Goal: Information Seeking & Learning: Learn about a topic

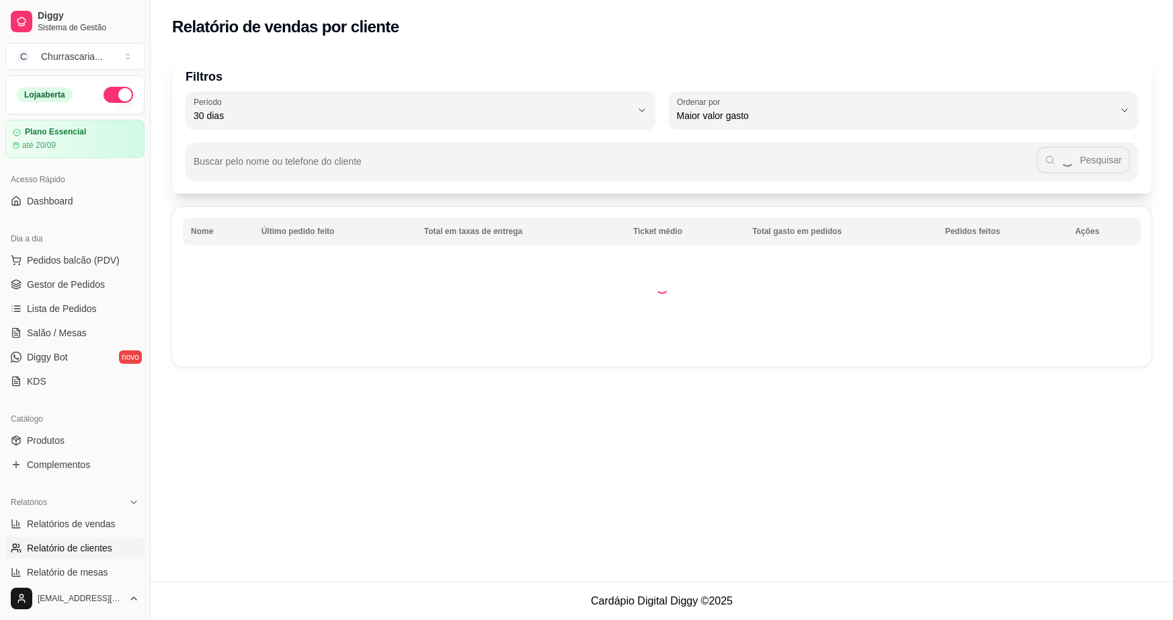
select select "30"
select select "HIGHEST_TOTAL_SPENT_WITH_ORDERS"
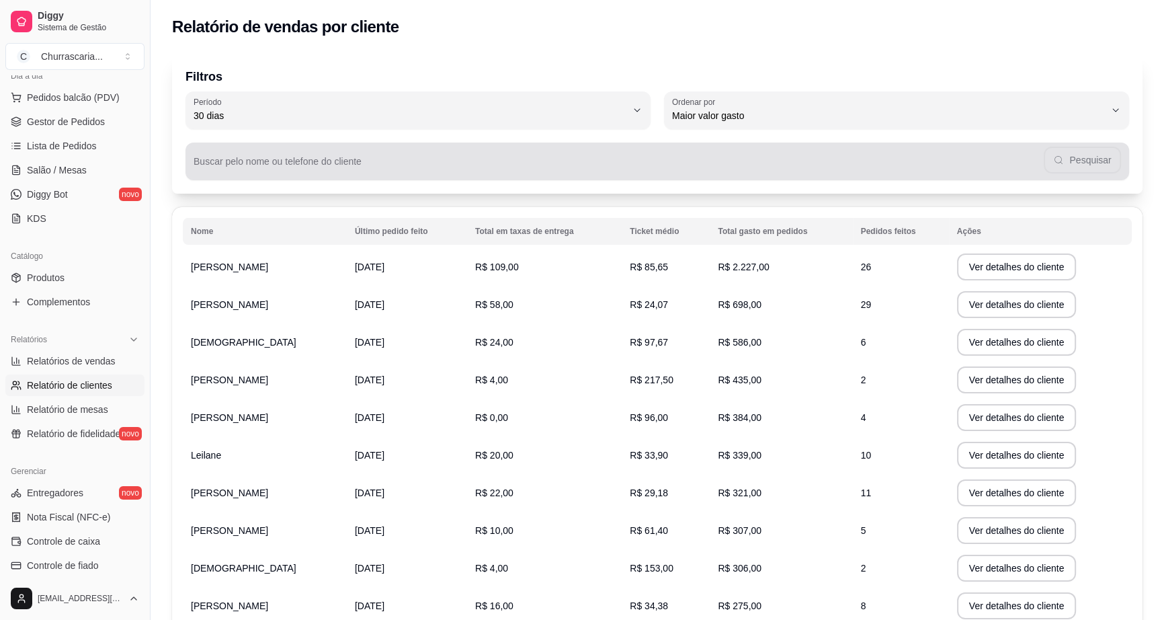
click at [1067, 163] on div "Pesquisar" at bounding box center [658, 161] width 928 height 27
click at [1065, 159] on div "Pesquisar" at bounding box center [658, 161] width 928 height 27
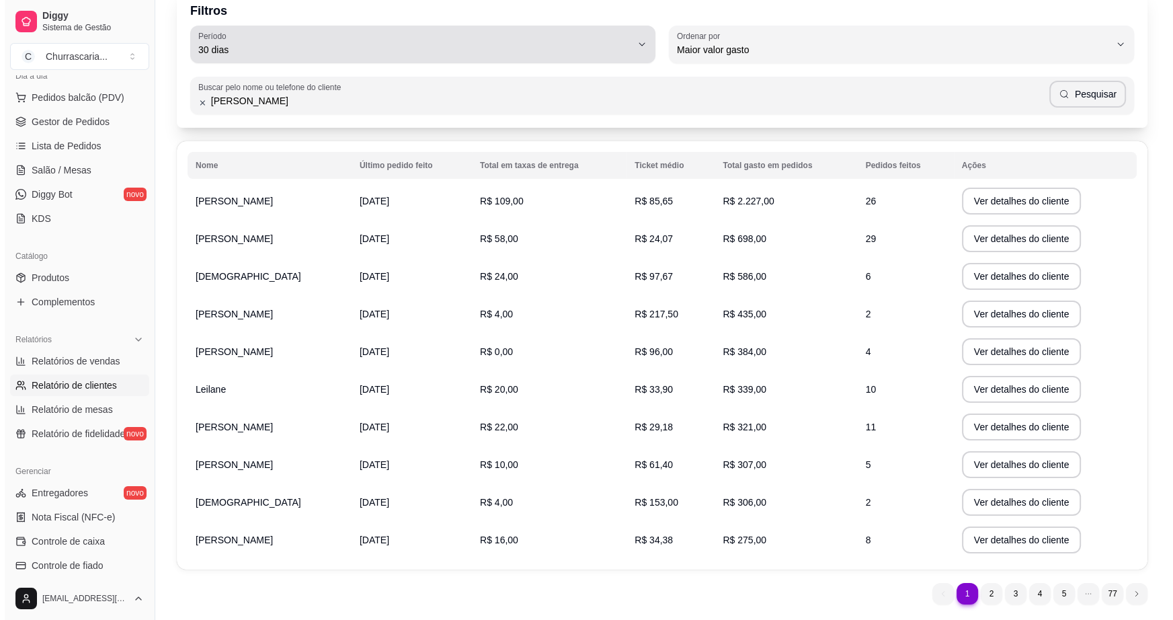
scroll to position [0, 0]
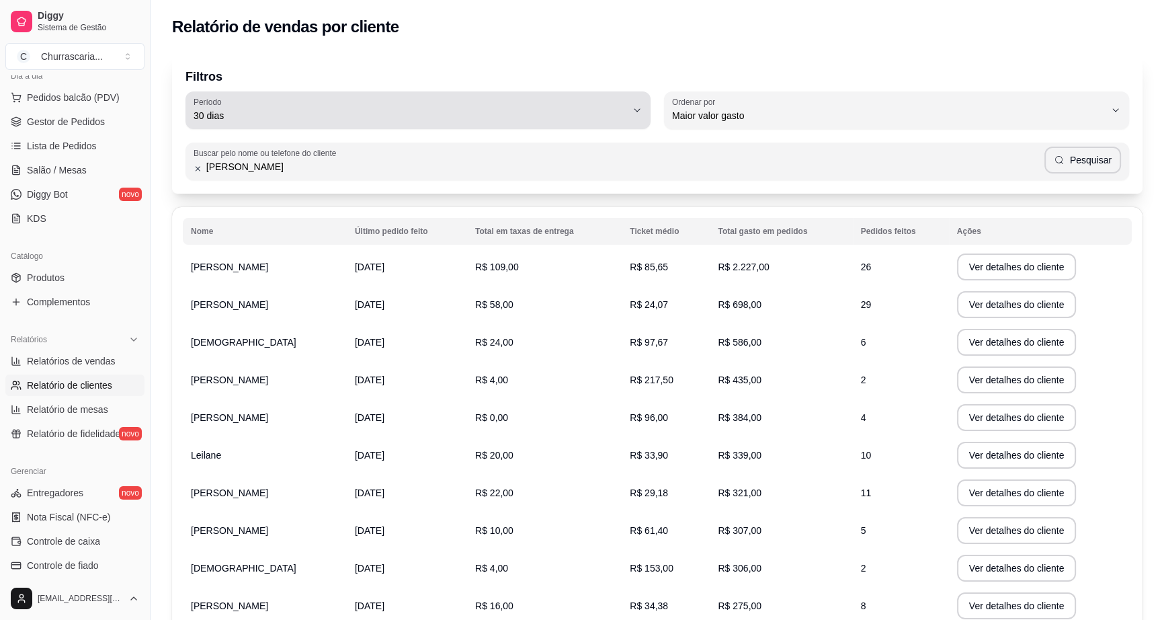
type input "[PERSON_NAME]"
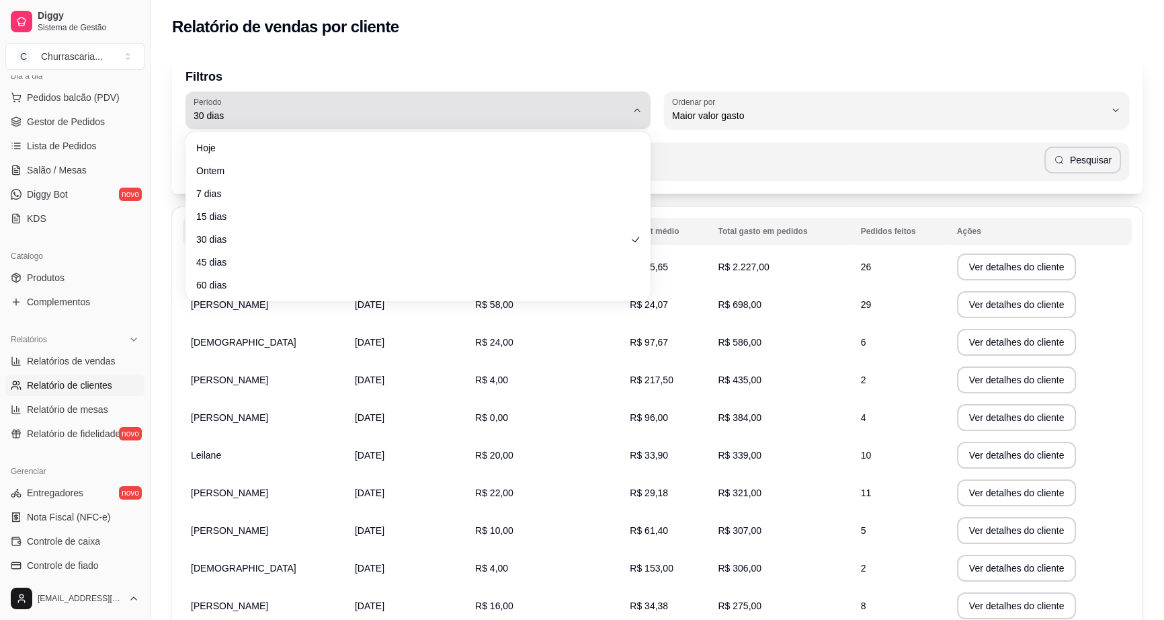
click at [631, 108] on button "Período 30 dias" at bounding box center [418, 110] width 465 height 38
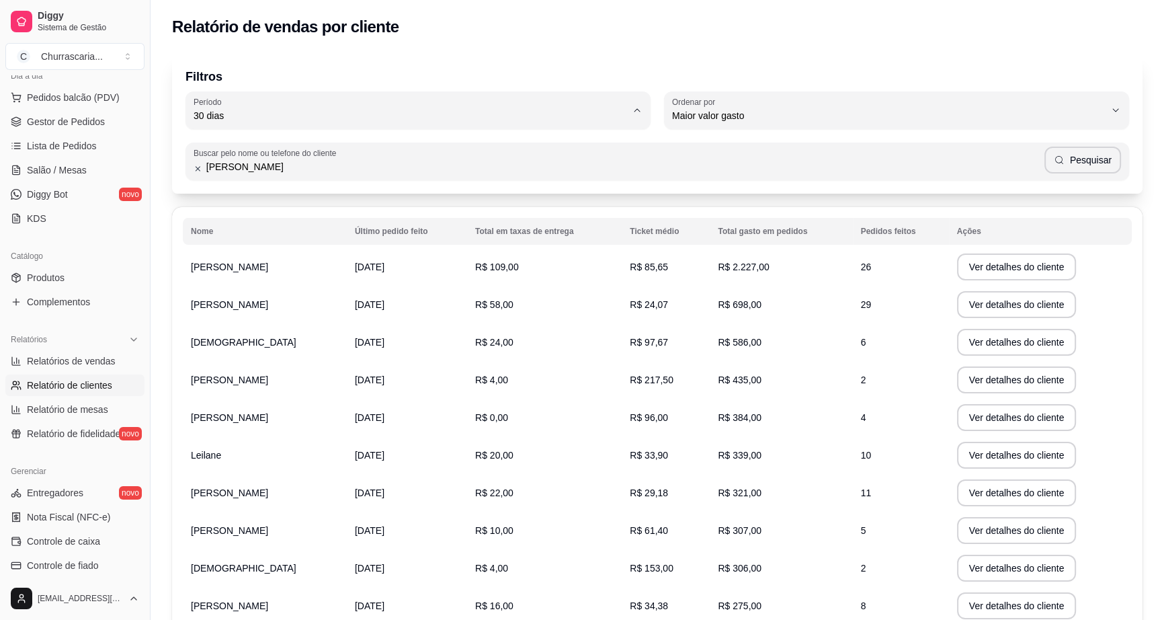
click at [225, 224] on li "15 dias" at bounding box center [418, 213] width 436 height 21
type input "15"
select select "15"
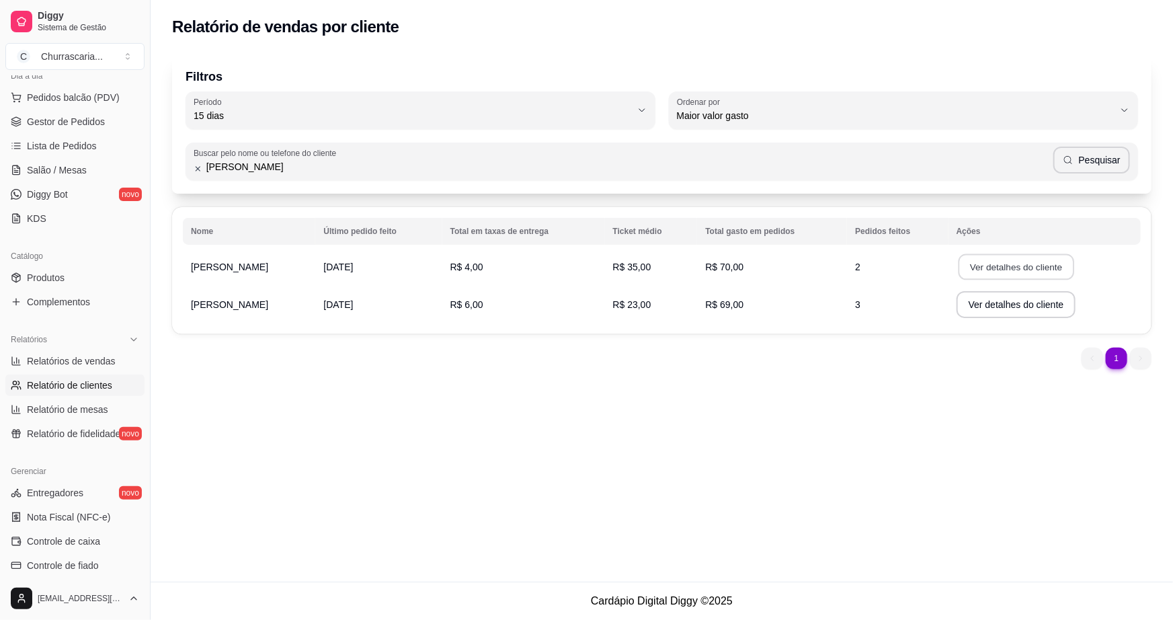
click at [978, 264] on button "Ver detalhes do cliente" at bounding box center [1016, 267] width 116 height 26
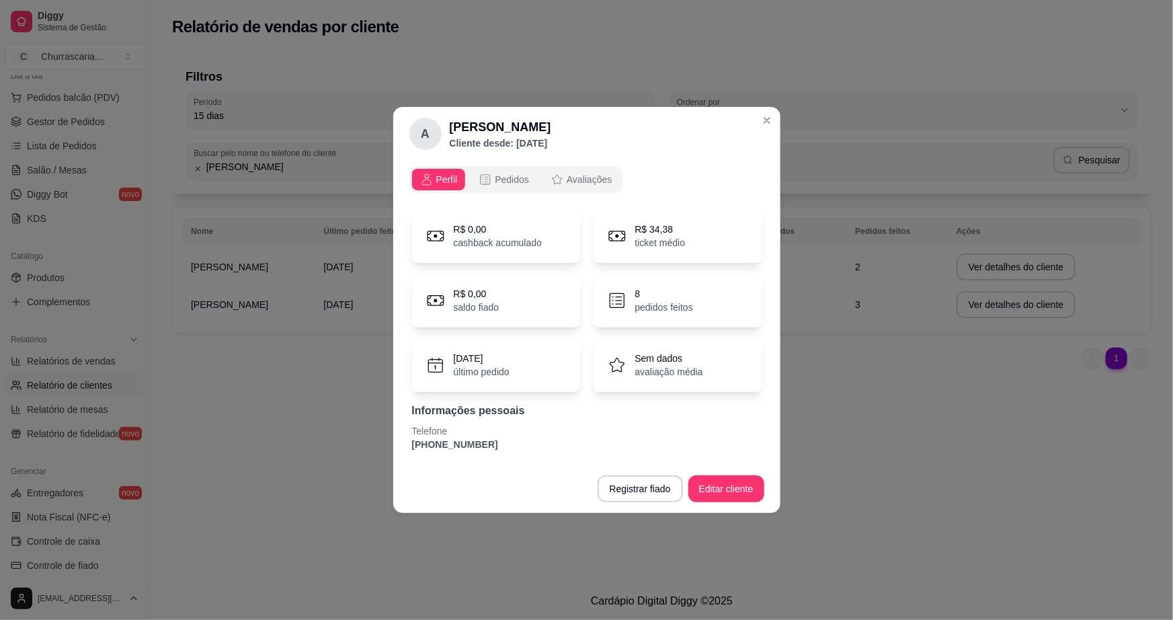
click at [651, 303] on p "pedidos feitos" at bounding box center [664, 306] width 58 height 13
click at [649, 362] on p "Sem dados" at bounding box center [669, 358] width 68 height 13
click at [631, 231] on div "R$ 34,38 ticket médio" at bounding box center [678, 236] width 168 height 54
click at [493, 243] on p "cashback acumulado" at bounding box center [498, 242] width 89 height 13
click at [503, 300] on div "R$ 0,00 saldo fiado" at bounding box center [496, 301] width 168 height 54
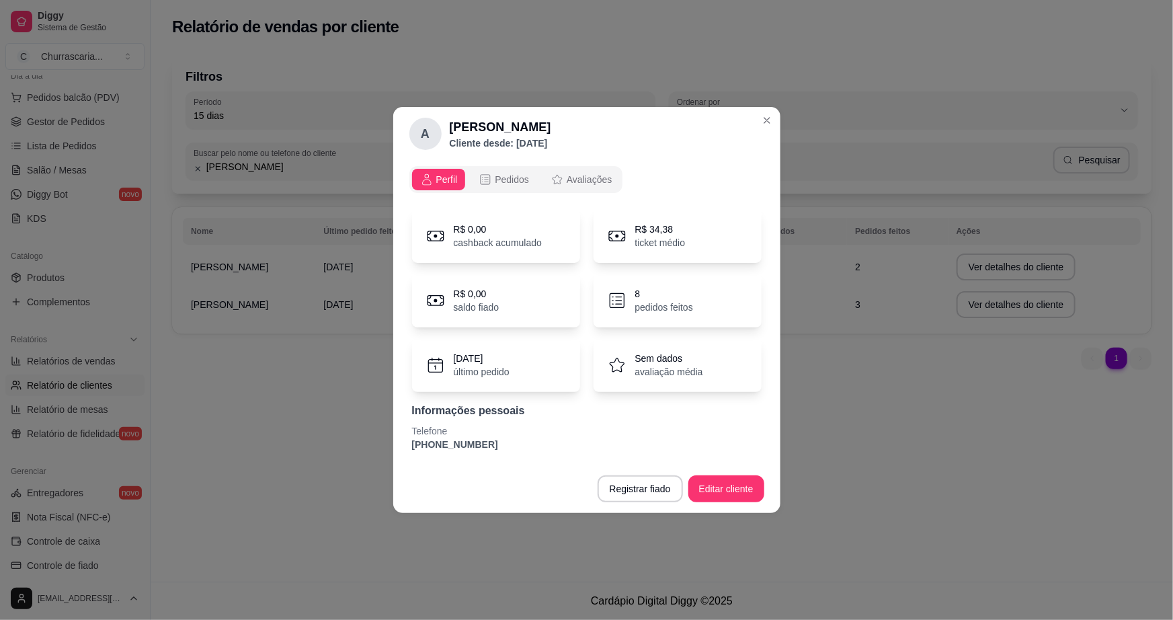
drag, startPoint x: 517, startPoint y: 348, endPoint x: 517, endPoint y: 356, distance: 7.4
click at [517, 356] on div "[DATE] último pedido" at bounding box center [496, 365] width 168 height 54
drag, startPoint x: 482, startPoint y: 448, endPoint x: 540, endPoint y: 450, distance: 57.8
click at [483, 448] on p "[PHONE_NUMBER]" at bounding box center [587, 444] width 350 height 13
click at [729, 481] on button "Editar cliente" at bounding box center [726, 489] width 74 height 26
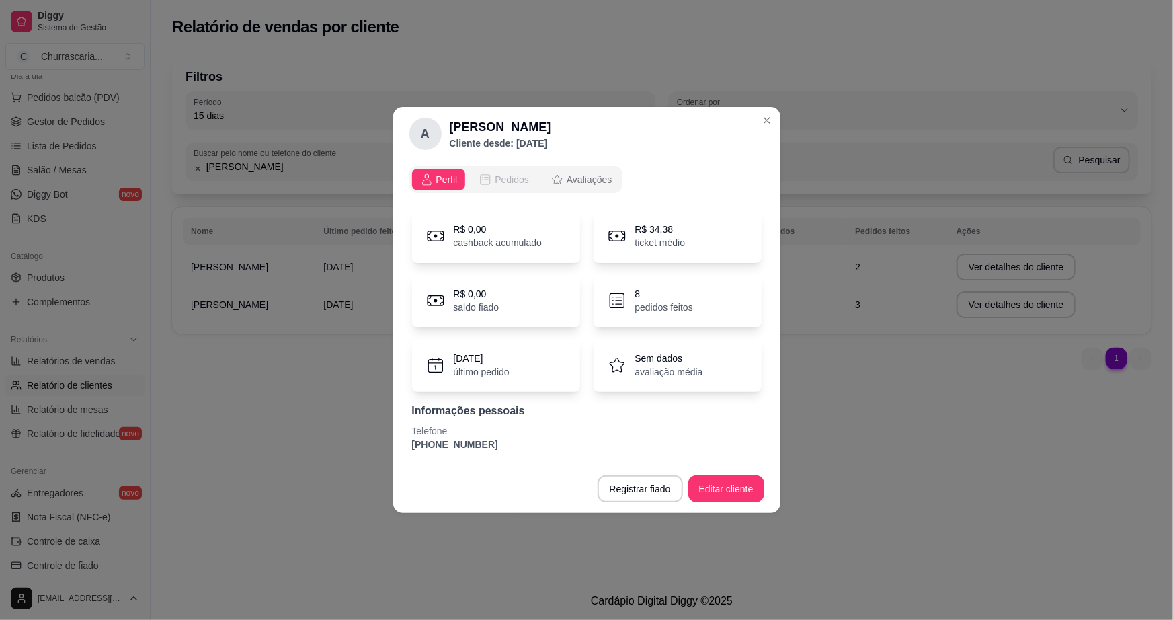
click at [514, 186] on button "Pedidos" at bounding box center [504, 180] width 67 height 22
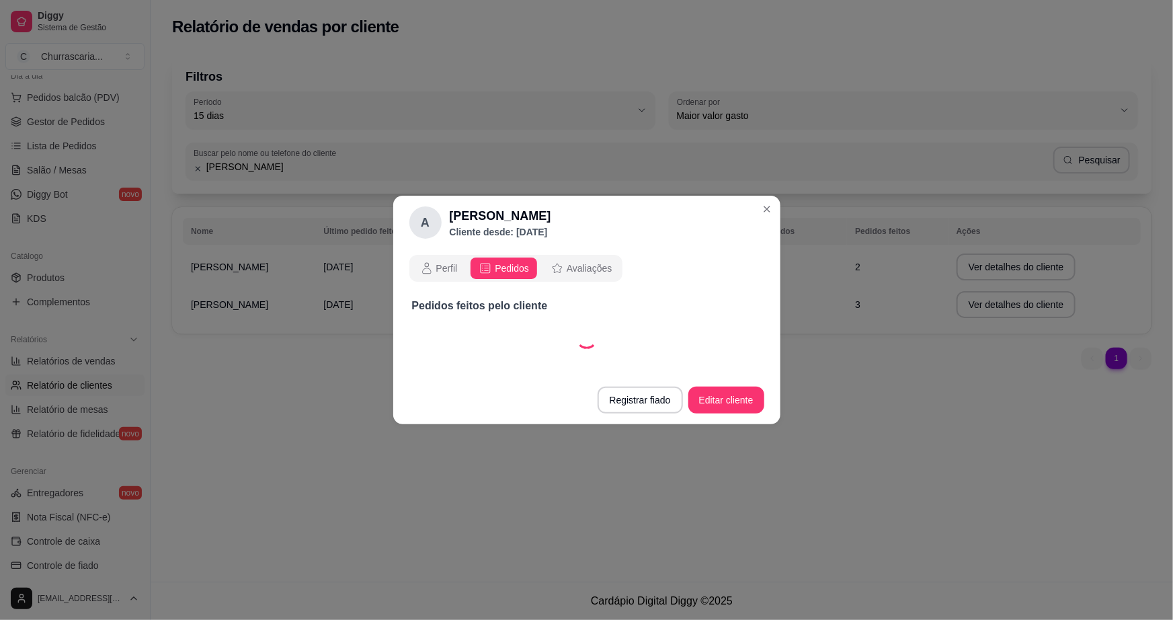
select select "30"
select select "ALL"
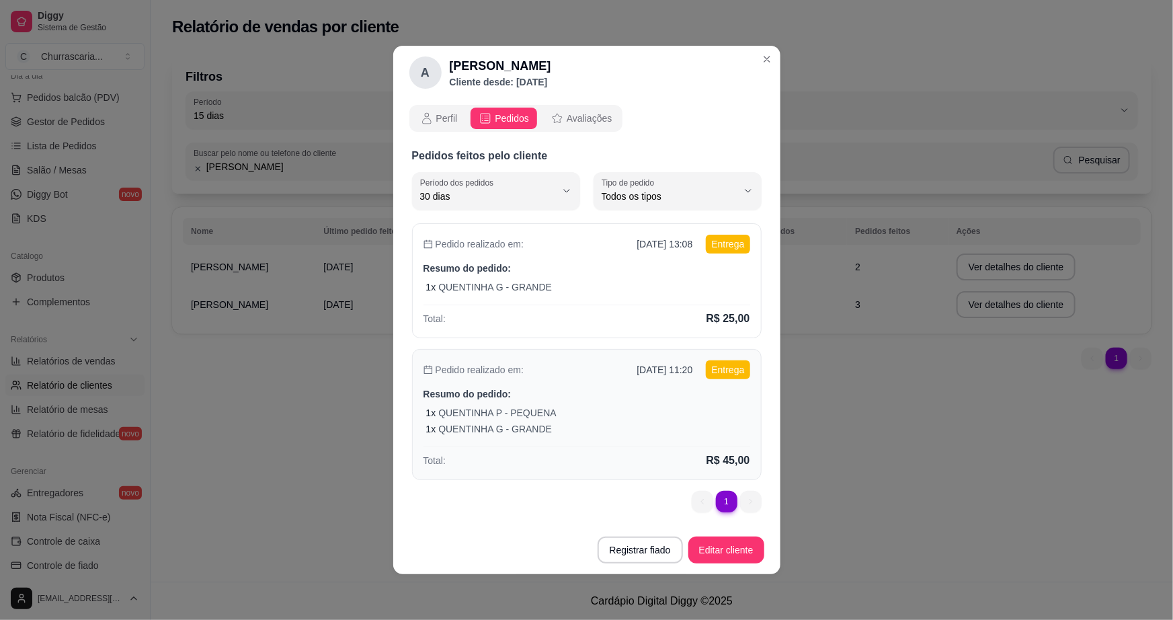
click at [633, 415] on div "1 x QUENTINHA P - PEQUENA" at bounding box center [588, 412] width 324 height 13
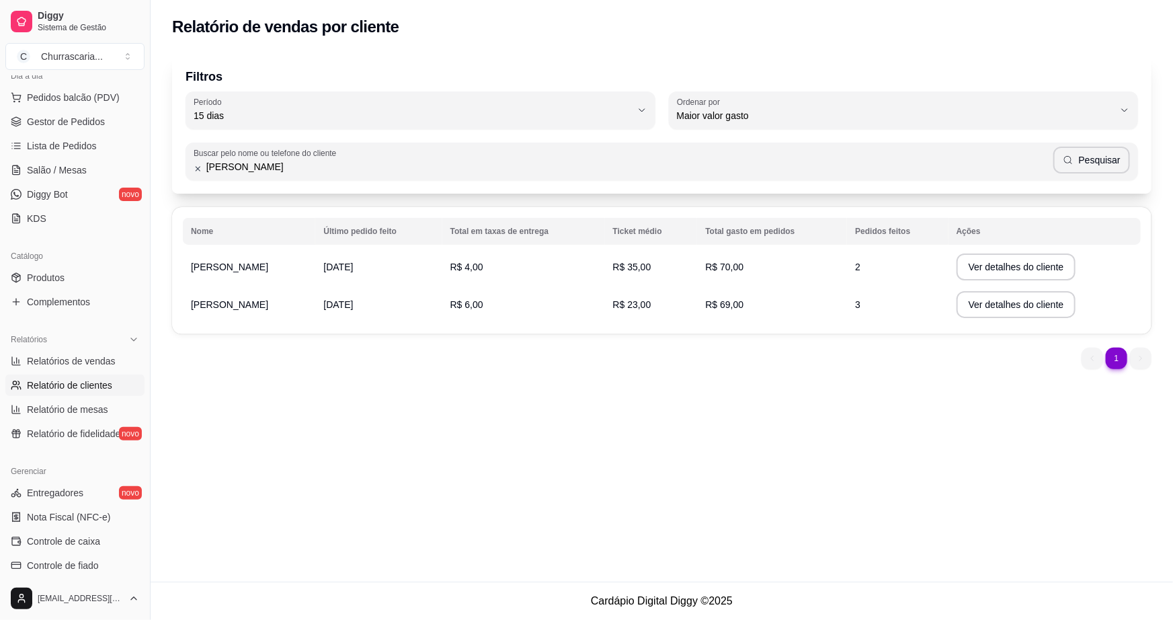
click at [335, 315] on td "[DATE]" at bounding box center [378, 305] width 126 height 38
click at [1045, 308] on button "Ver detalhes do cliente" at bounding box center [1016, 305] width 116 height 26
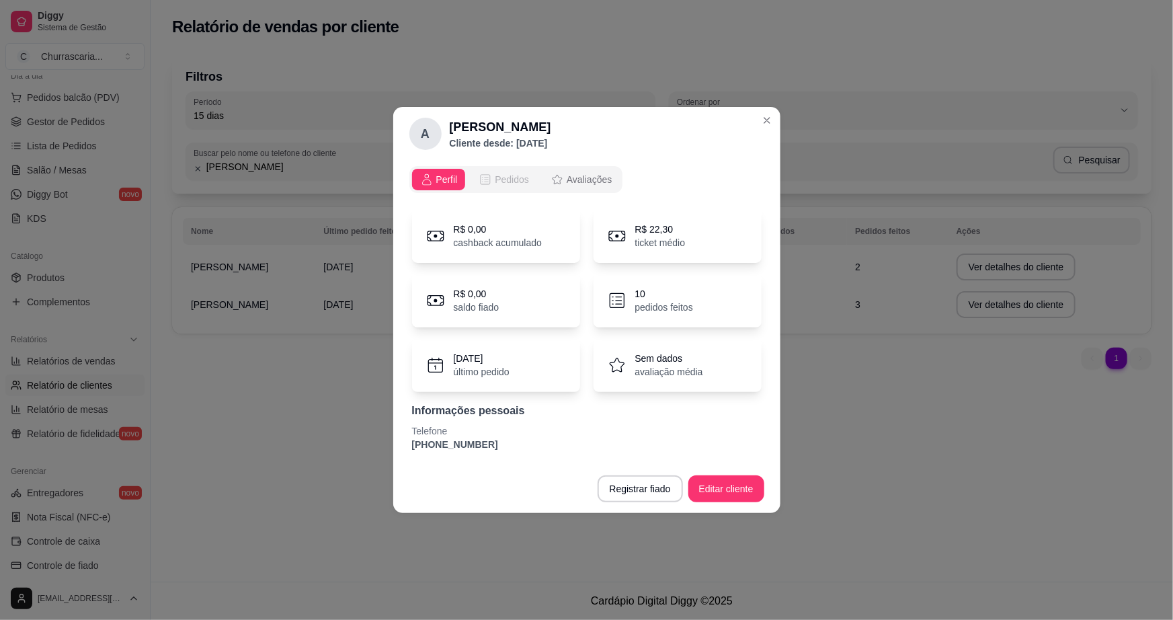
click at [534, 171] on button "Pedidos" at bounding box center [504, 180] width 67 height 22
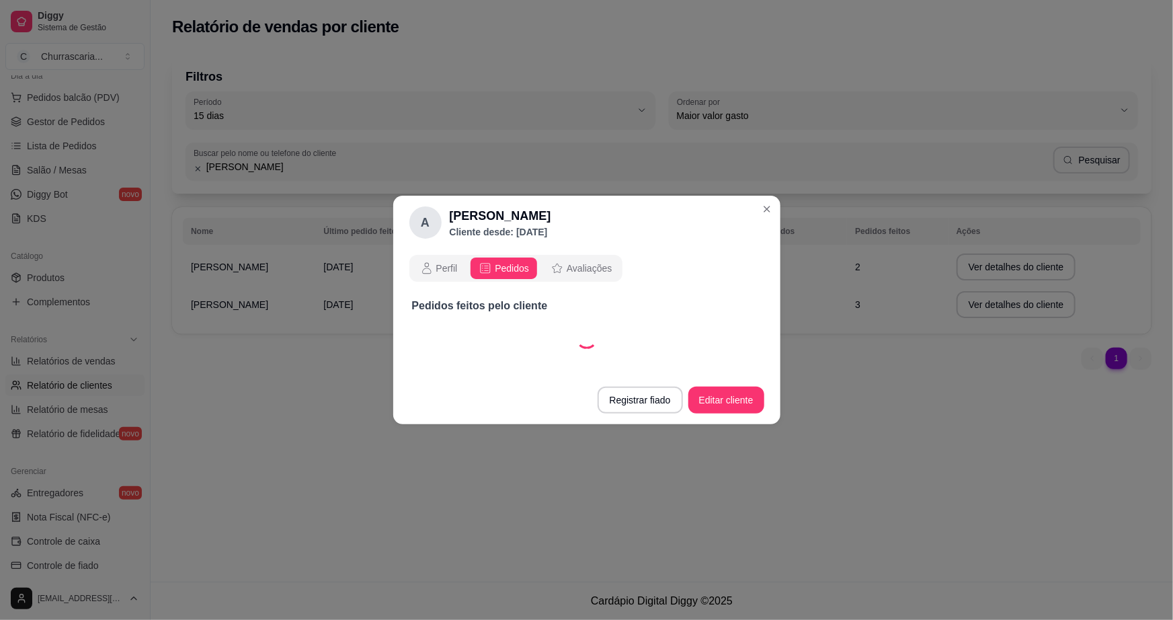
select select "30"
select select "ALL"
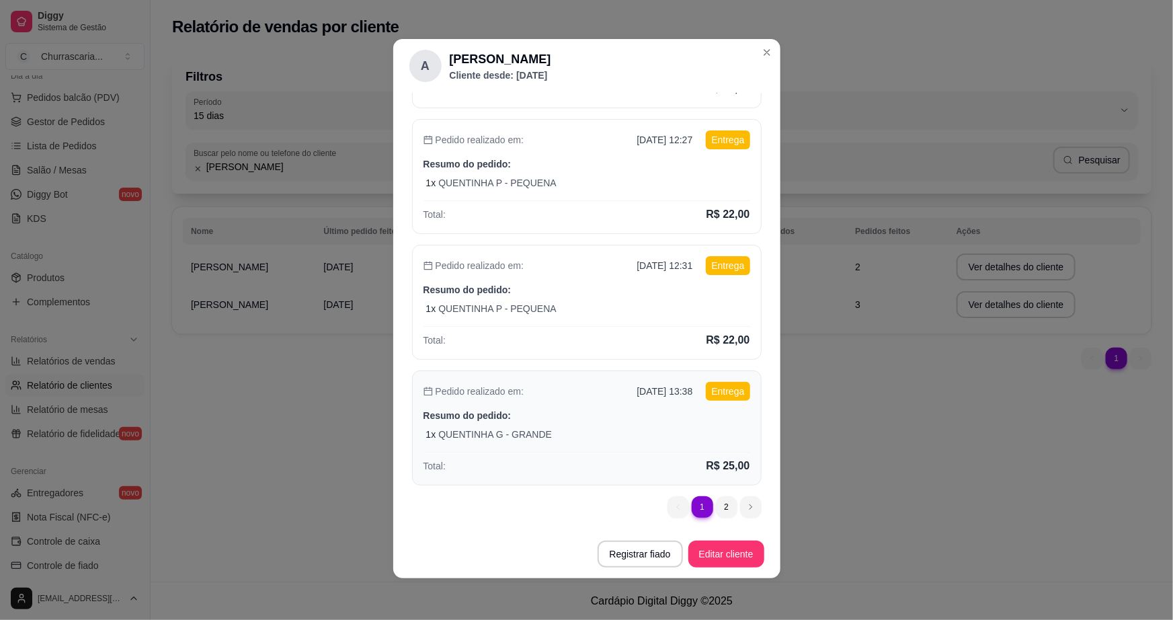
scroll to position [2, 0]
click at [571, 427] on div "1 x [PERSON_NAME] - GRANDE" at bounding box center [588, 433] width 324 height 13
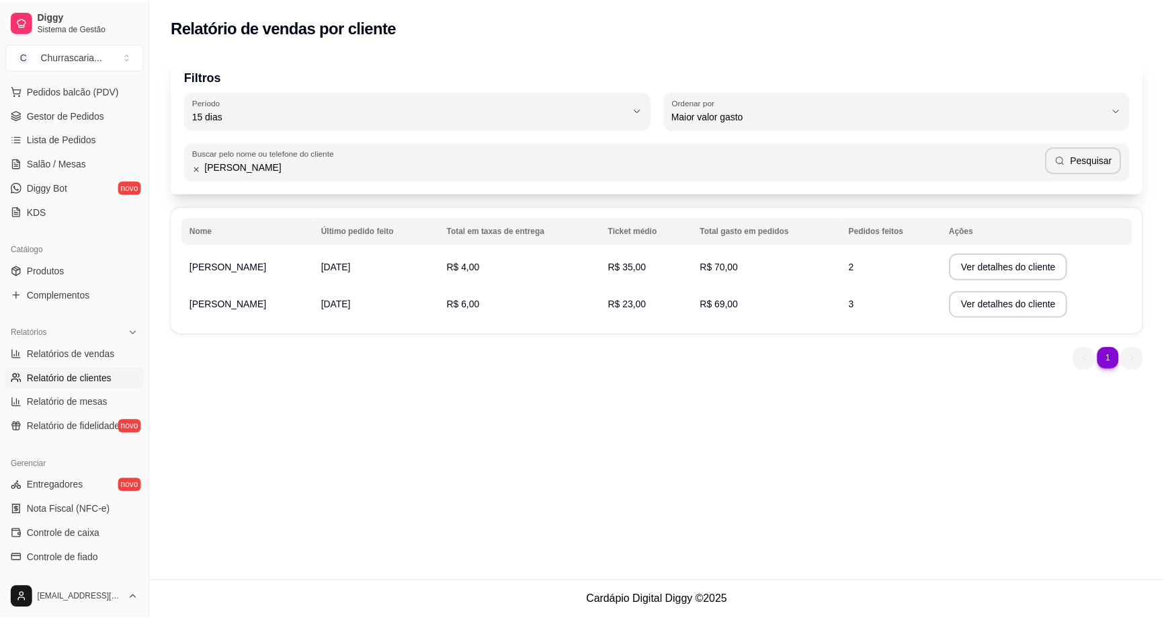
scroll to position [163, 0]
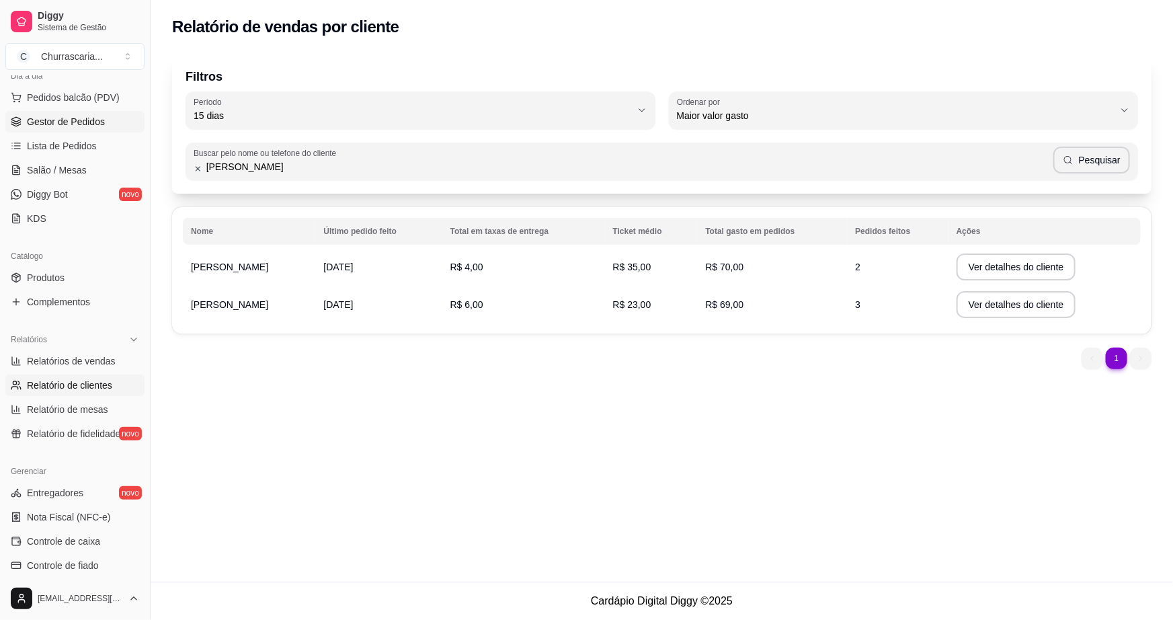
click at [73, 117] on span "Gestor de Pedidos" at bounding box center [66, 121] width 78 height 13
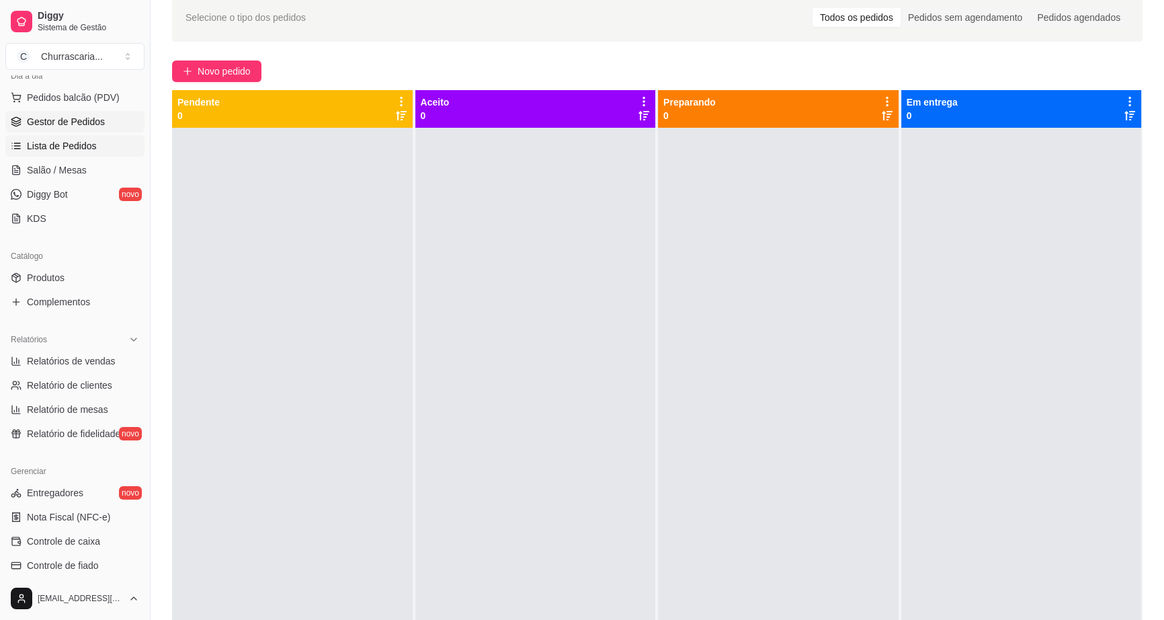
click at [56, 146] on span "Lista de Pedidos" at bounding box center [62, 145] width 70 height 13
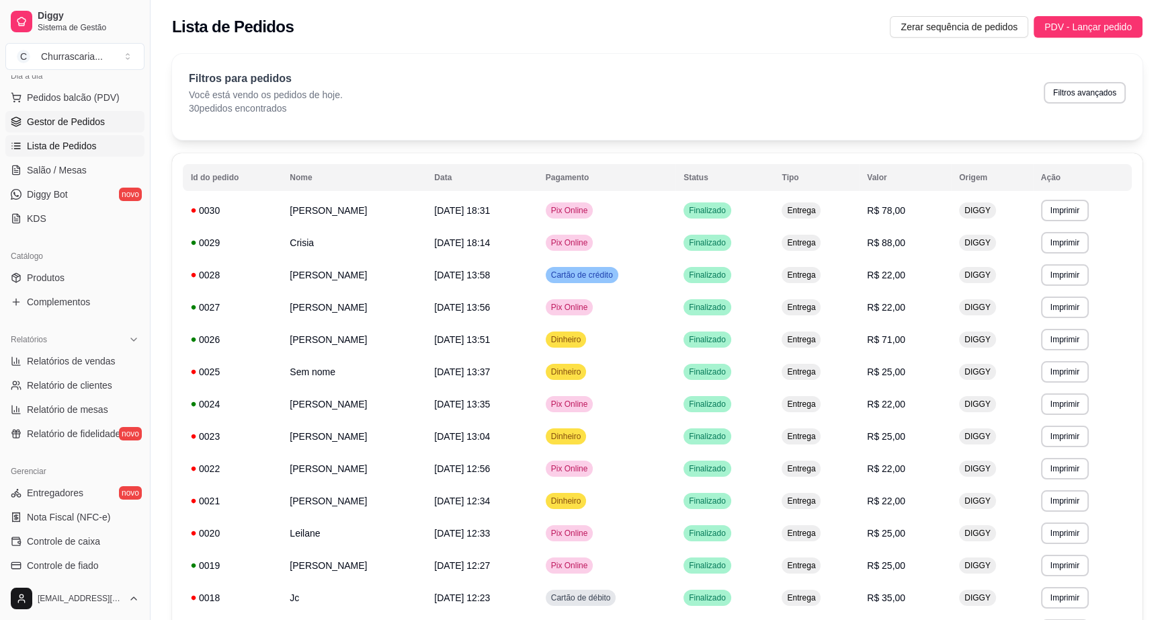
click at [62, 123] on span "Gestor de Pedidos" at bounding box center [66, 121] width 78 height 13
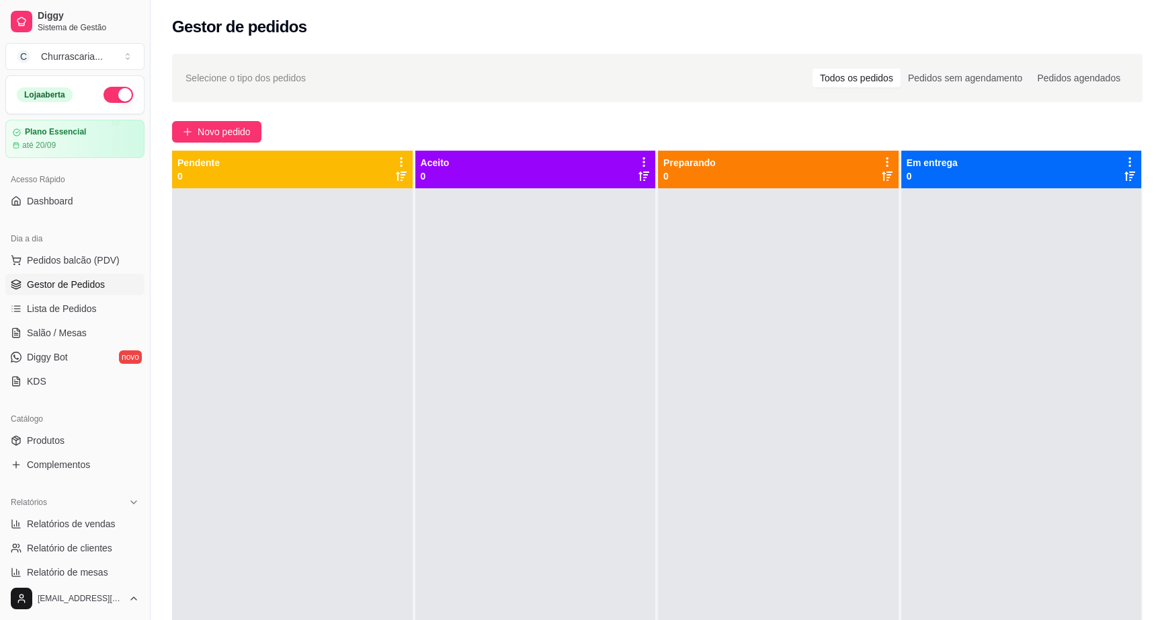
click at [852, 80] on div "Todos os pedidos" at bounding box center [857, 78] width 88 height 19
click at [813, 69] on input "Todos os pedidos" at bounding box center [813, 69] width 0 height 0
click at [516, 104] on div "Selecione o tipo dos pedidos Todos os pedidos Pedidos sem agendamento Pedidos a…" at bounding box center [658, 416] width 1014 height 741
click at [69, 261] on span "Pedidos balcão (PDV)" at bounding box center [73, 259] width 93 height 13
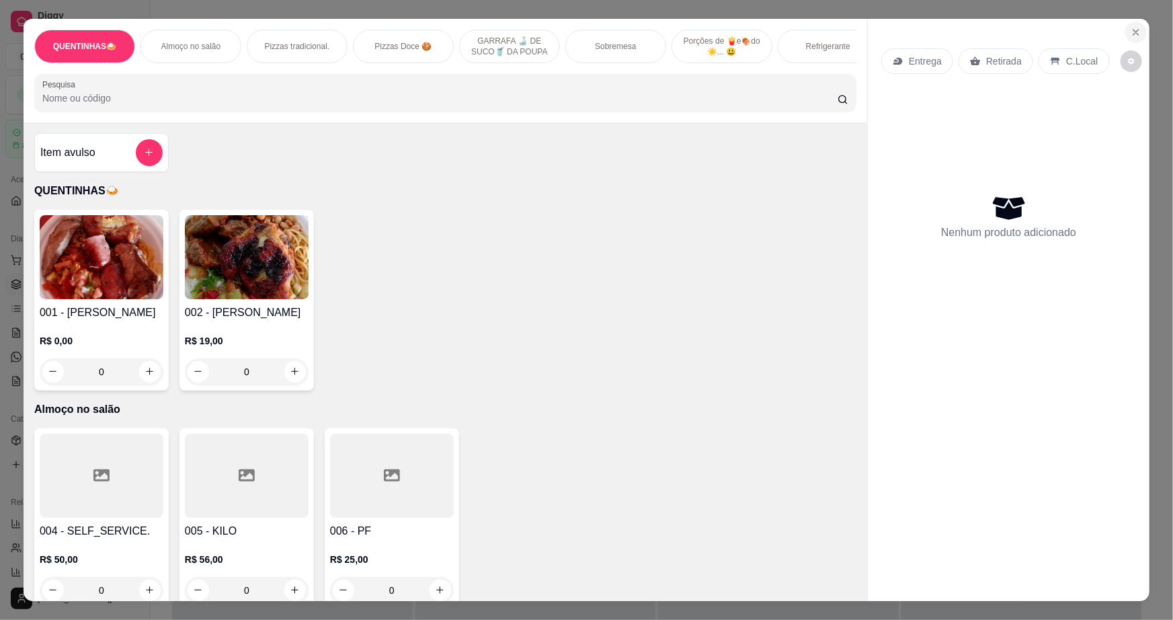
click at [1139, 28] on button "Close" at bounding box center [1136, 33] width 22 height 22
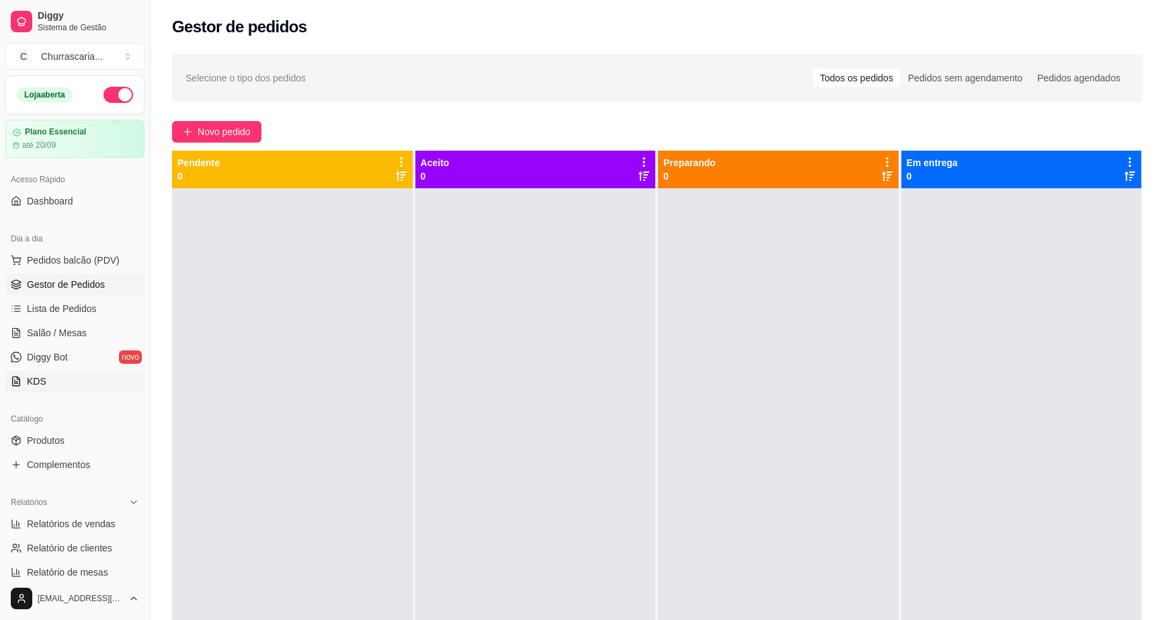
click at [58, 382] on link "KDS" at bounding box center [74, 381] width 139 height 22
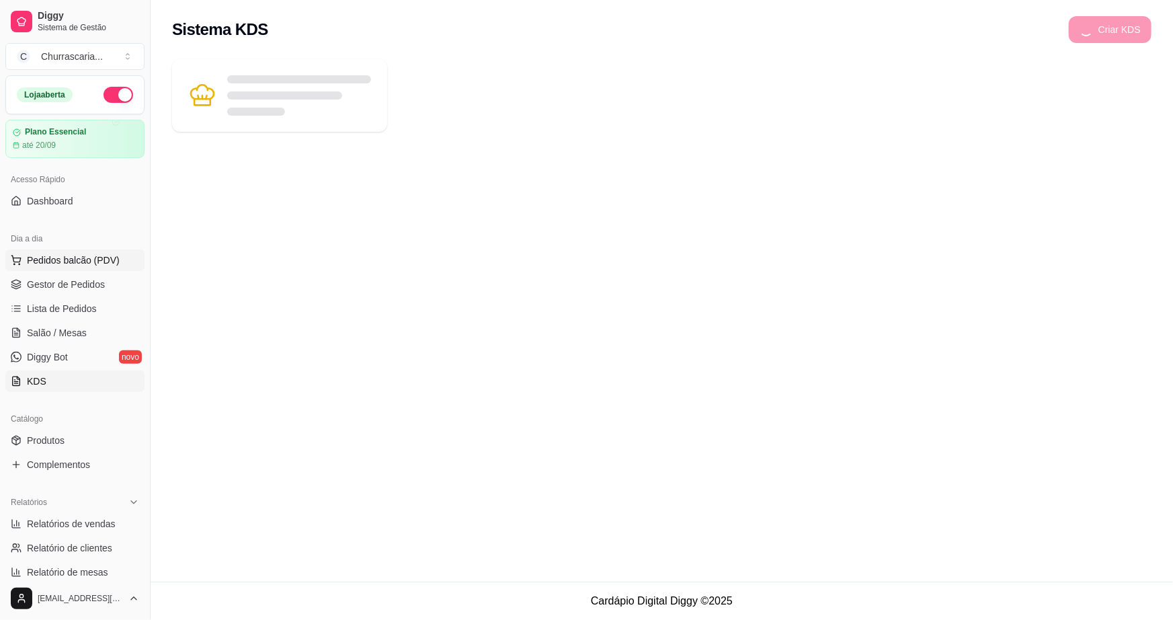
click at [81, 265] on span "Pedidos balcão (PDV)" at bounding box center [73, 259] width 93 height 13
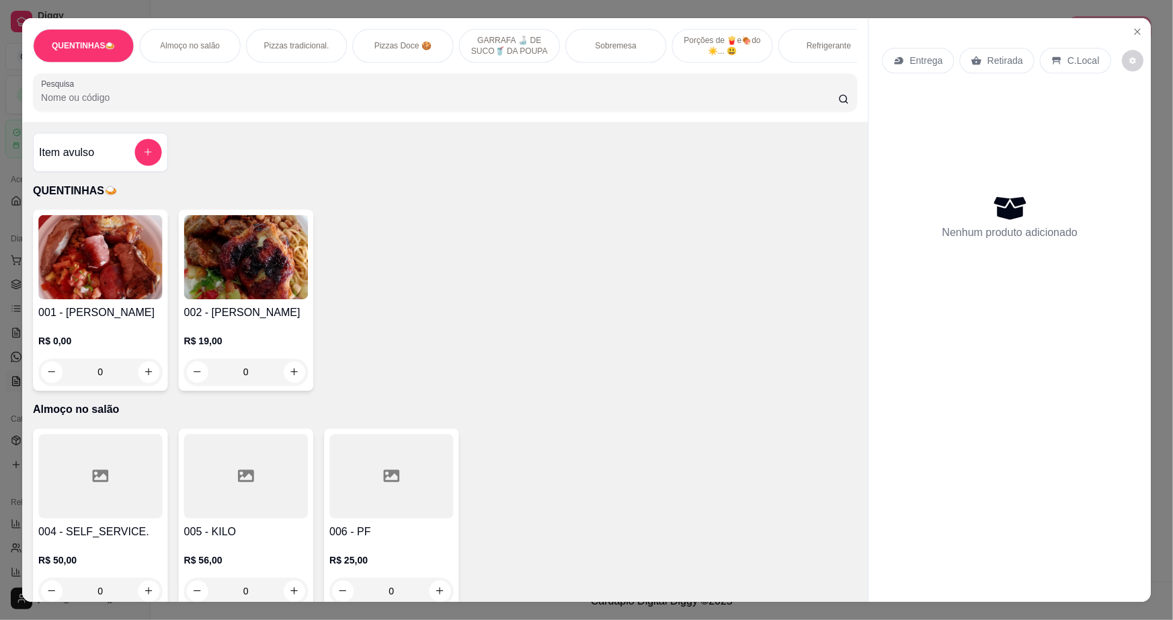
click at [80, 280] on img at bounding box center [100, 256] width 124 height 84
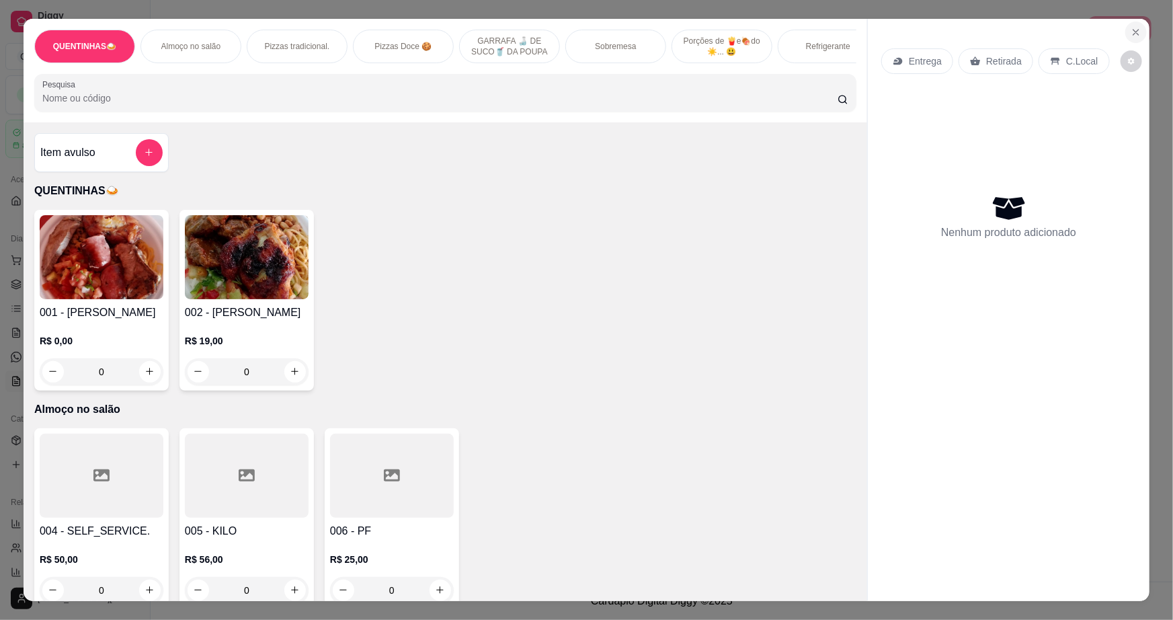
click at [1135, 38] on button "Close" at bounding box center [1136, 33] width 22 height 22
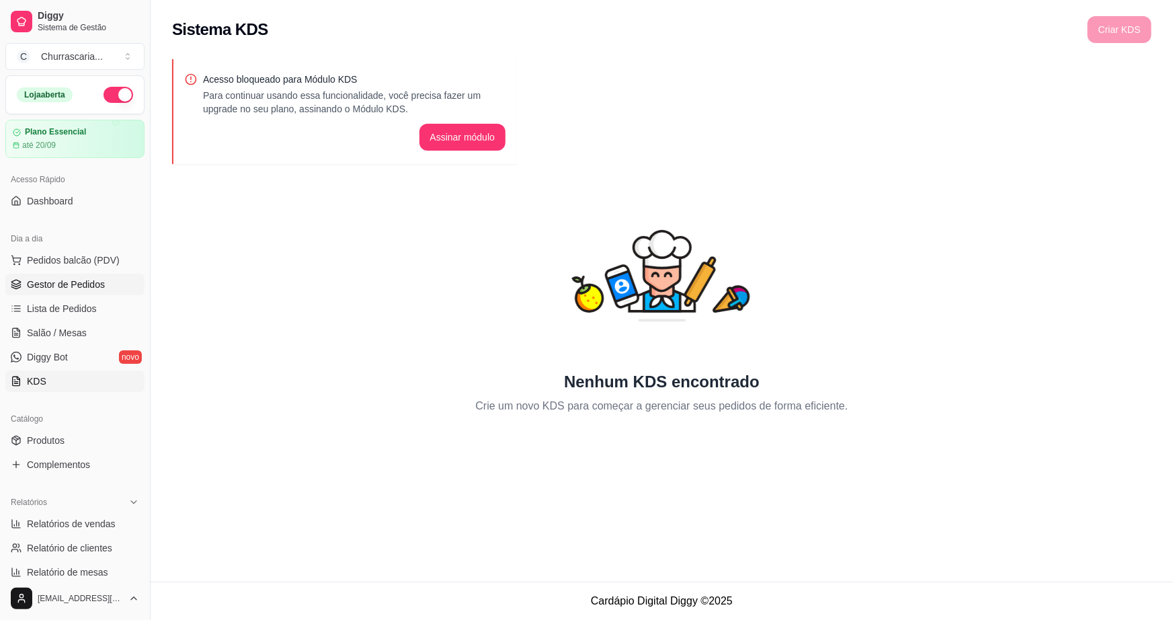
click at [59, 291] on link "Gestor de Pedidos" at bounding box center [74, 285] width 139 height 22
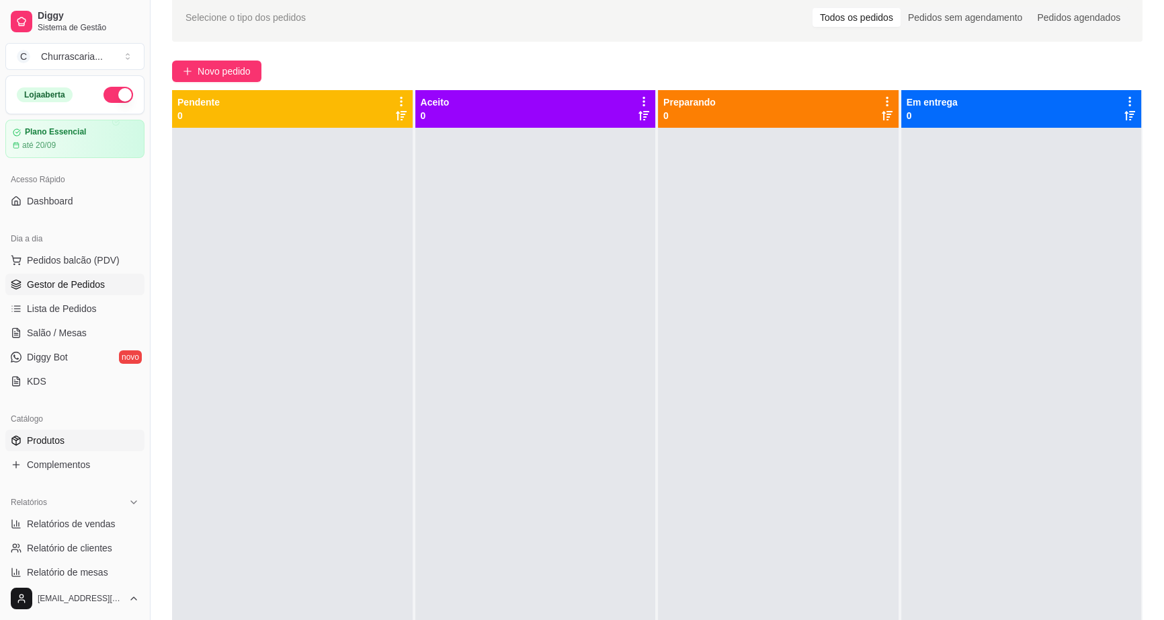
click at [60, 445] on span "Produtos" at bounding box center [46, 440] width 38 height 13
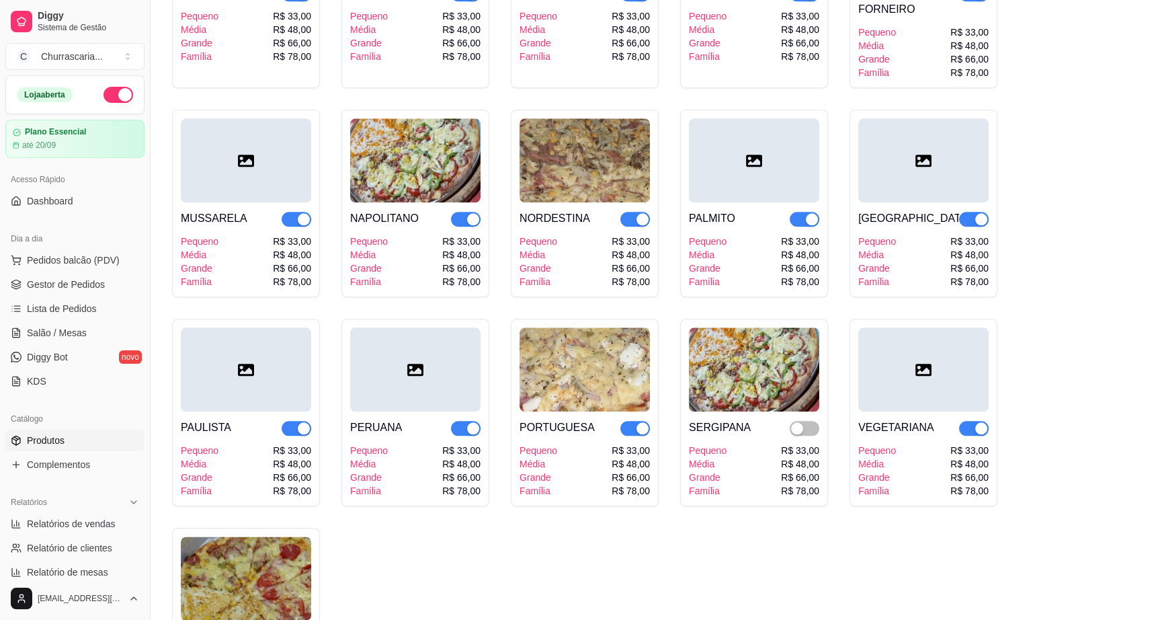
scroll to position [1894, 0]
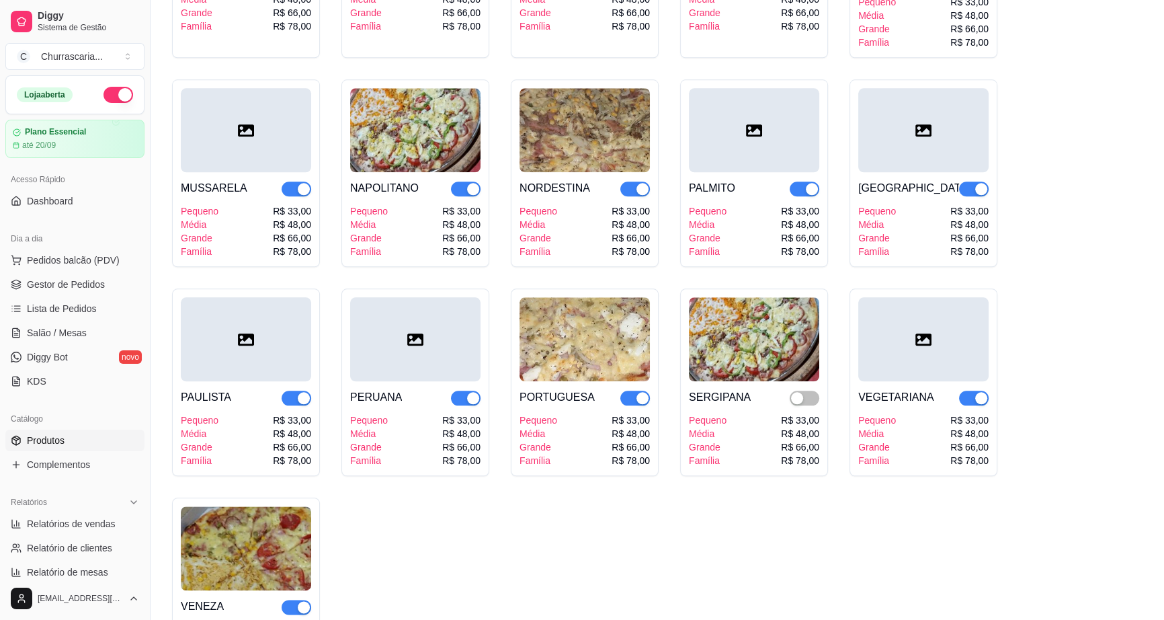
click at [624, 181] on span "button" at bounding box center [635, 188] width 30 height 15
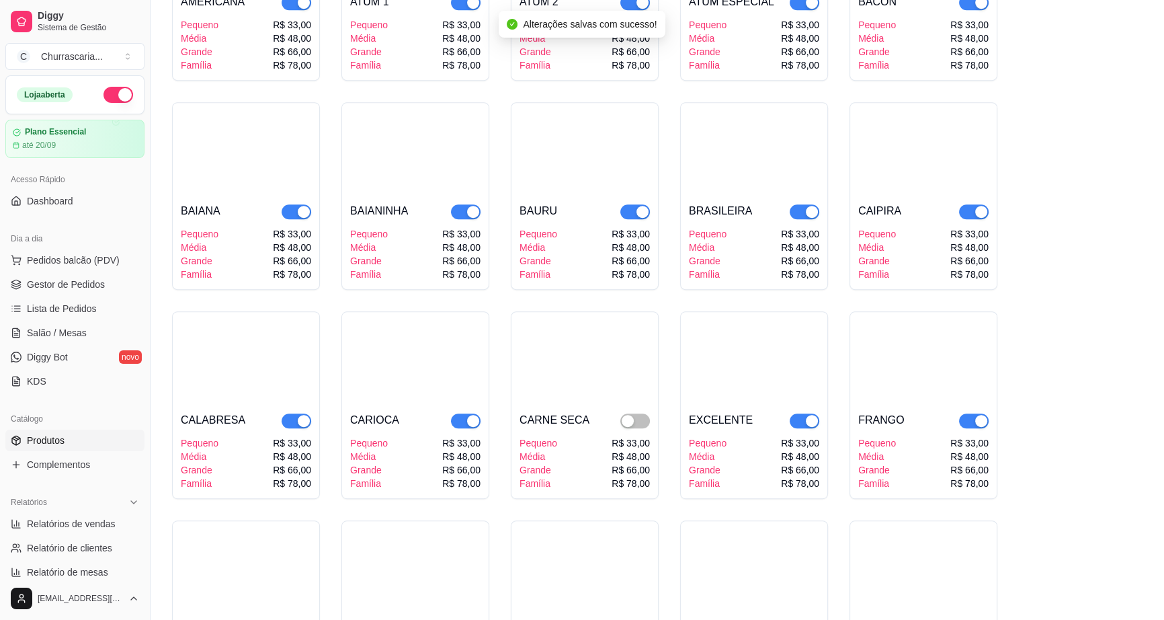
scroll to position [672, 0]
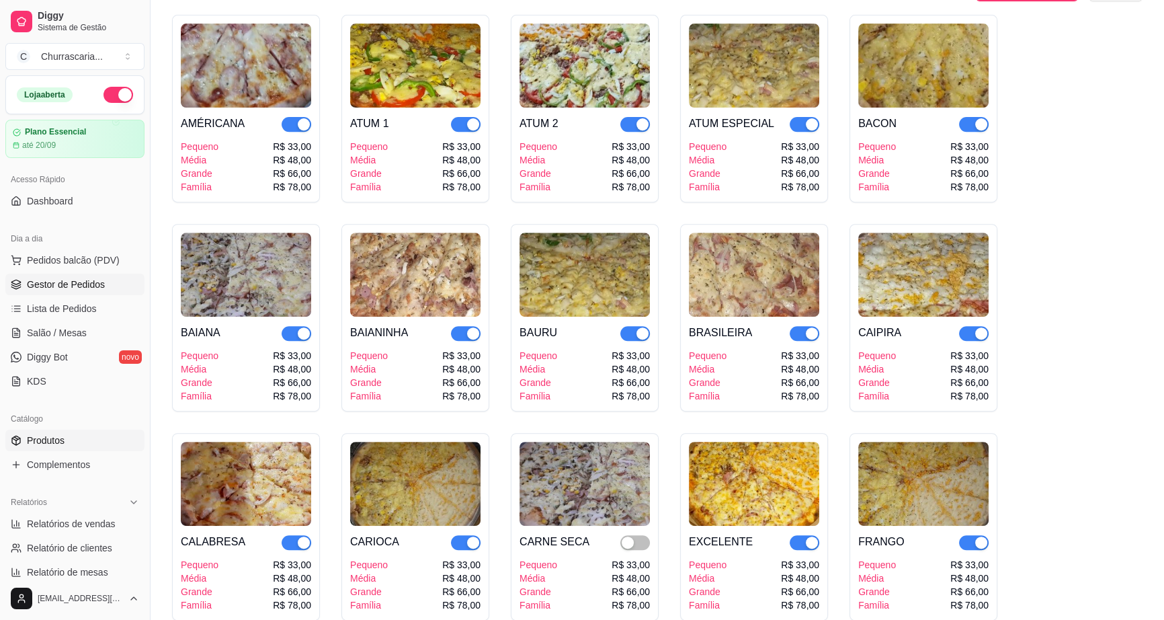
click at [79, 286] on span "Gestor de Pedidos" at bounding box center [66, 284] width 78 height 13
